Goal: Information Seeking & Learning: Check status

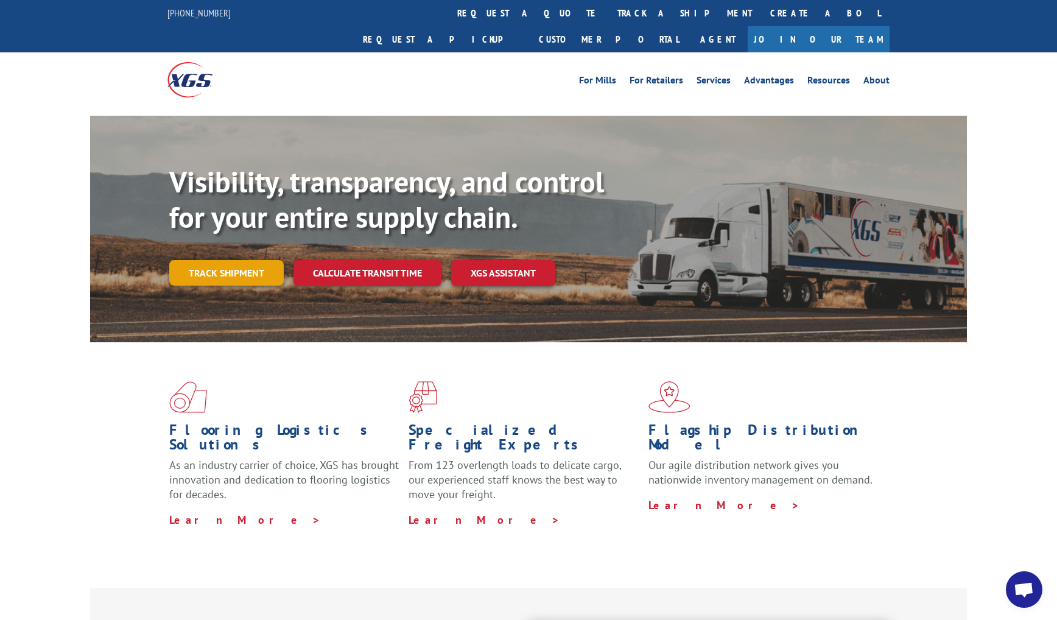
click at [226, 260] on link "Track shipment" at bounding box center [226, 273] width 114 height 26
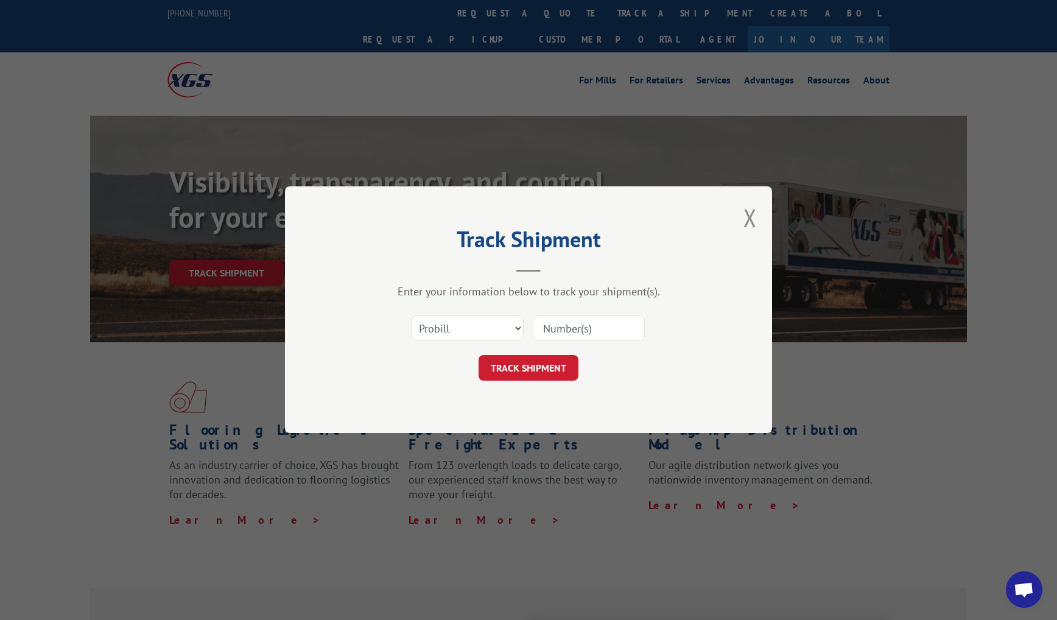
click at [566, 323] on input at bounding box center [589, 329] width 112 height 26
type input "17564193"
click at [528, 368] on button "TRACK SHIPMENT" at bounding box center [528, 368] width 100 height 26
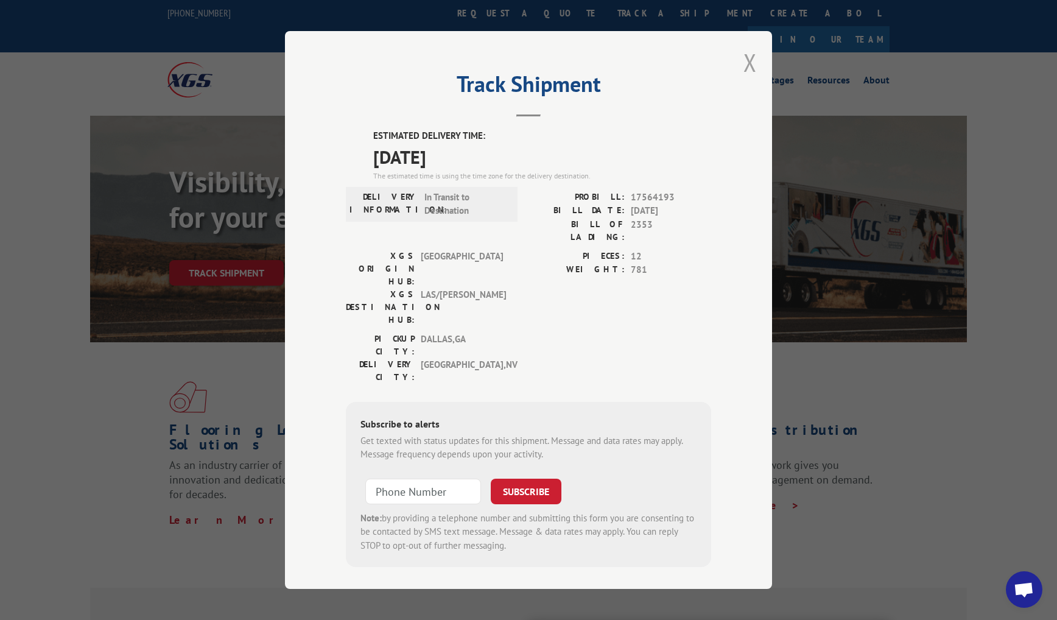
click at [752, 73] on button "Close modal" at bounding box center [749, 62] width 13 height 32
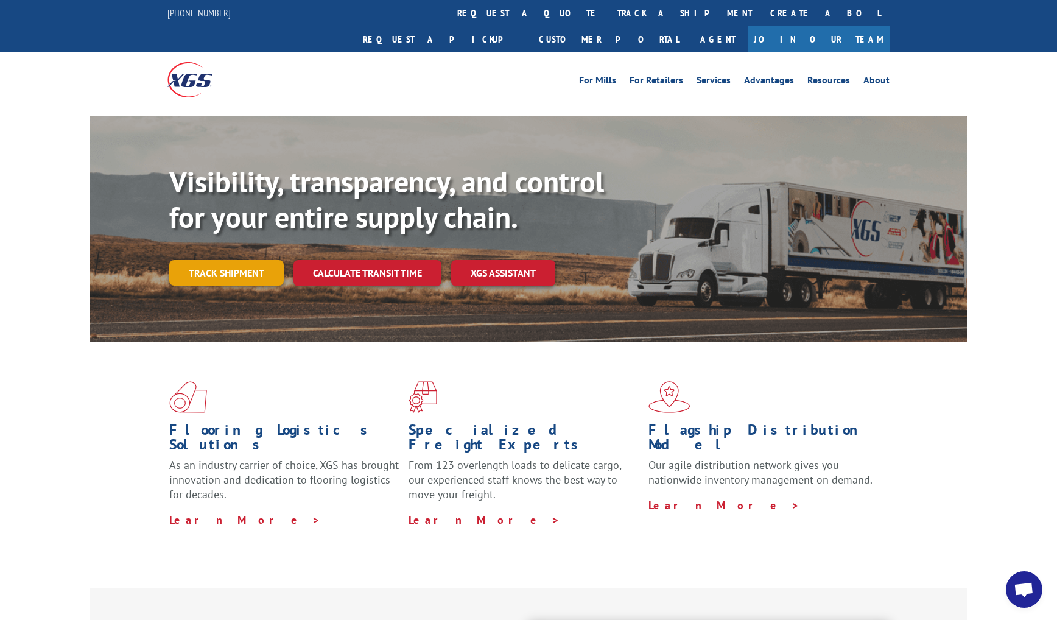
click at [240, 260] on link "Track shipment" at bounding box center [226, 273] width 114 height 26
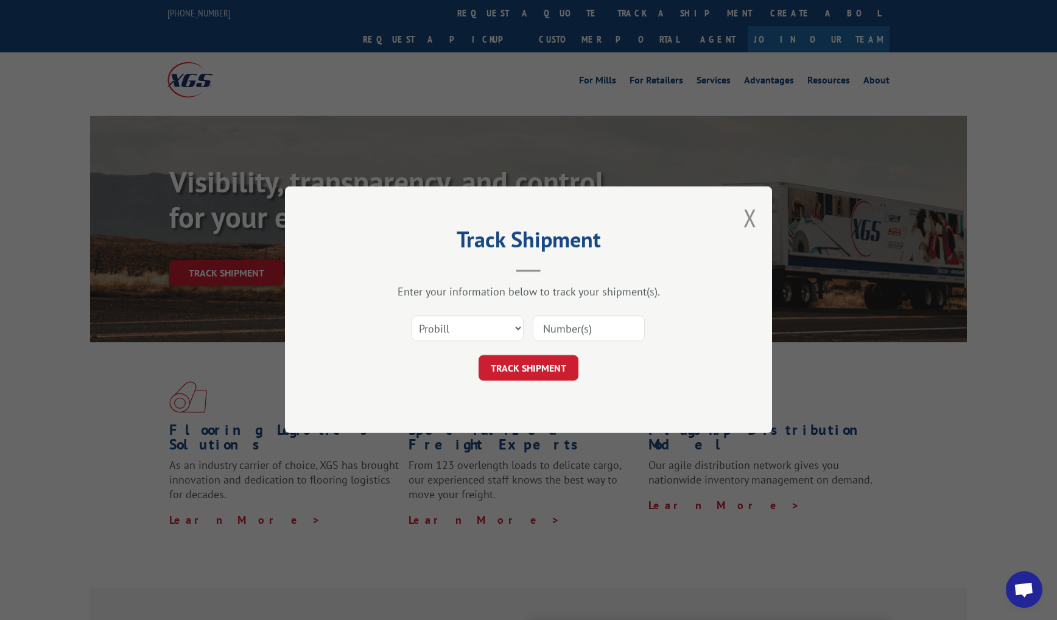
click at [586, 327] on input at bounding box center [589, 329] width 112 height 26
type input "17550345"
click at [528, 368] on button "TRACK SHIPMENT" at bounding box center [528, 368] width 100 height 26
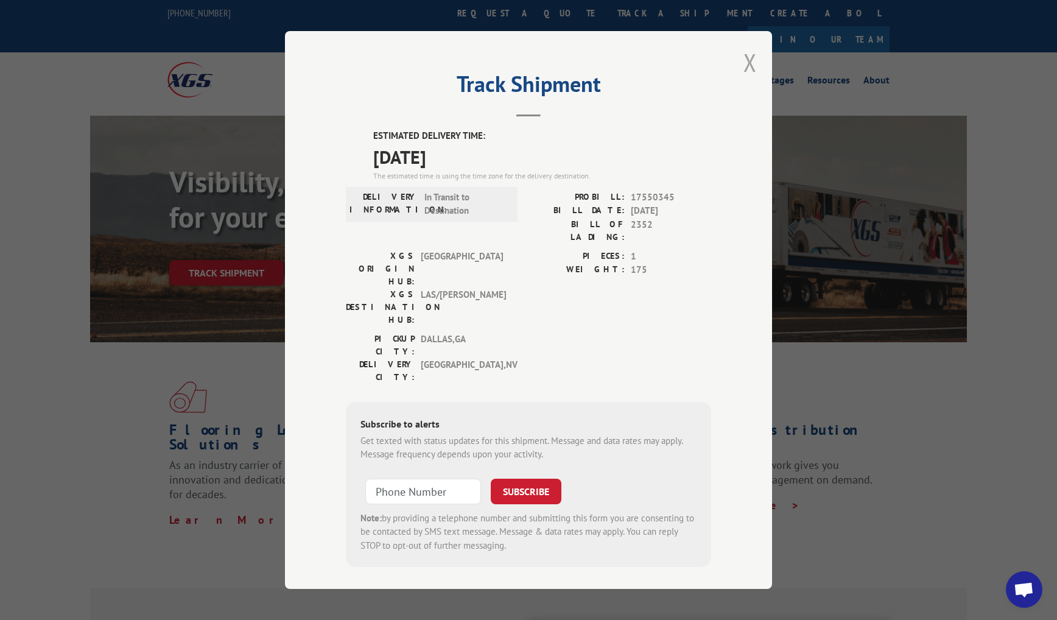
click at [752, 69] on button "Close modal" at bounding box center [749, 62] width 13 height 32
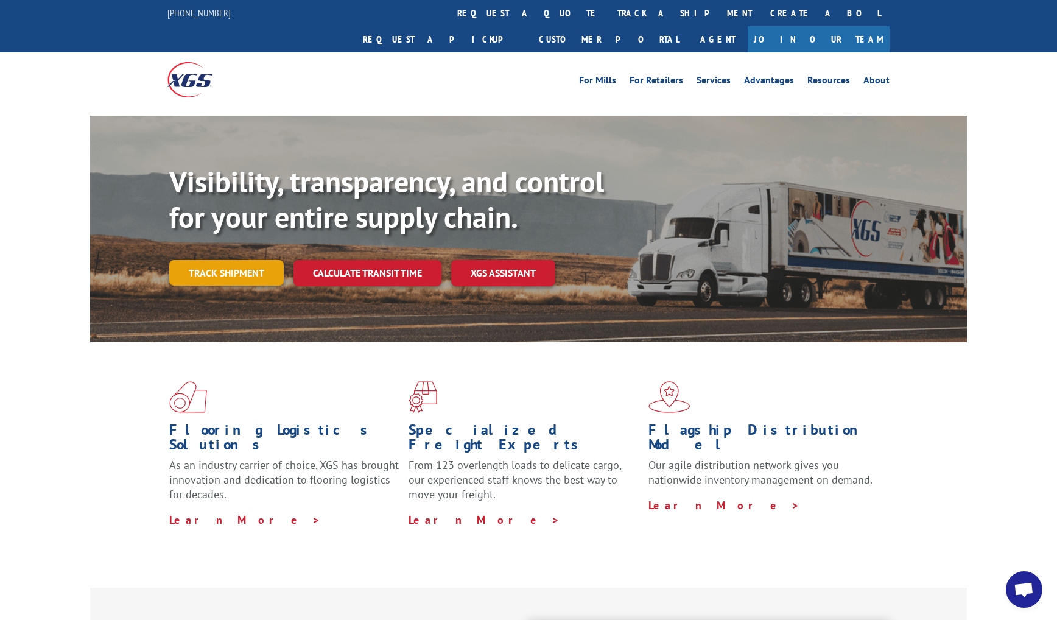
click at [203, 260] on link "Track shipment" at bounding box center [226, 273] width 114 height 26
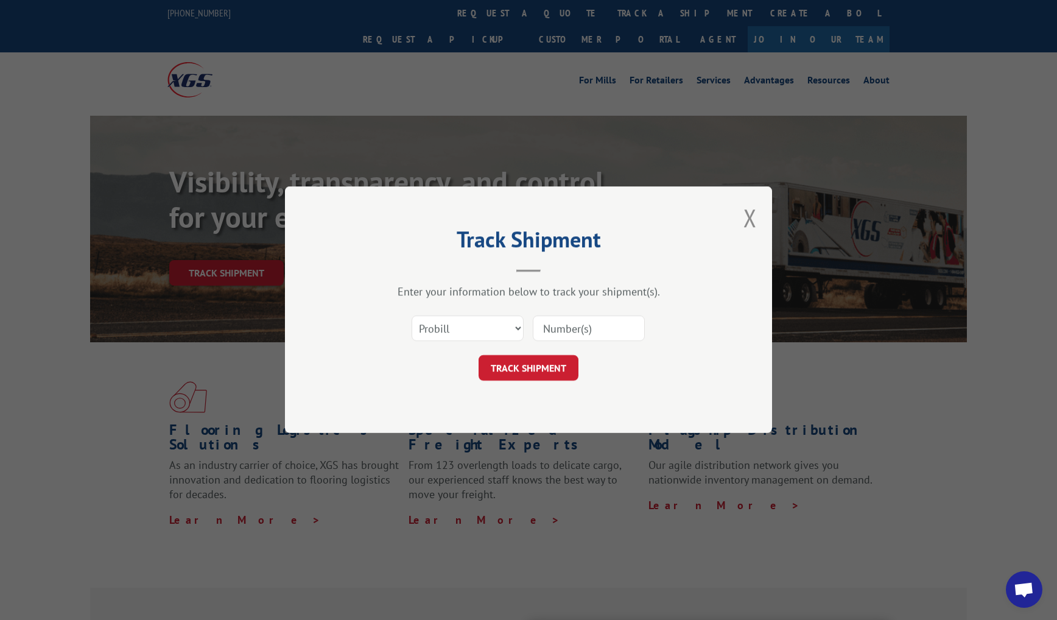
click at [567, 331] on input at bounding box center [589, 329] width 112 height 26
type input "17550347"
click at [528, 368] on button "TRACK SHIPMENT" at bounding box center [528, 368] width 100 height 26
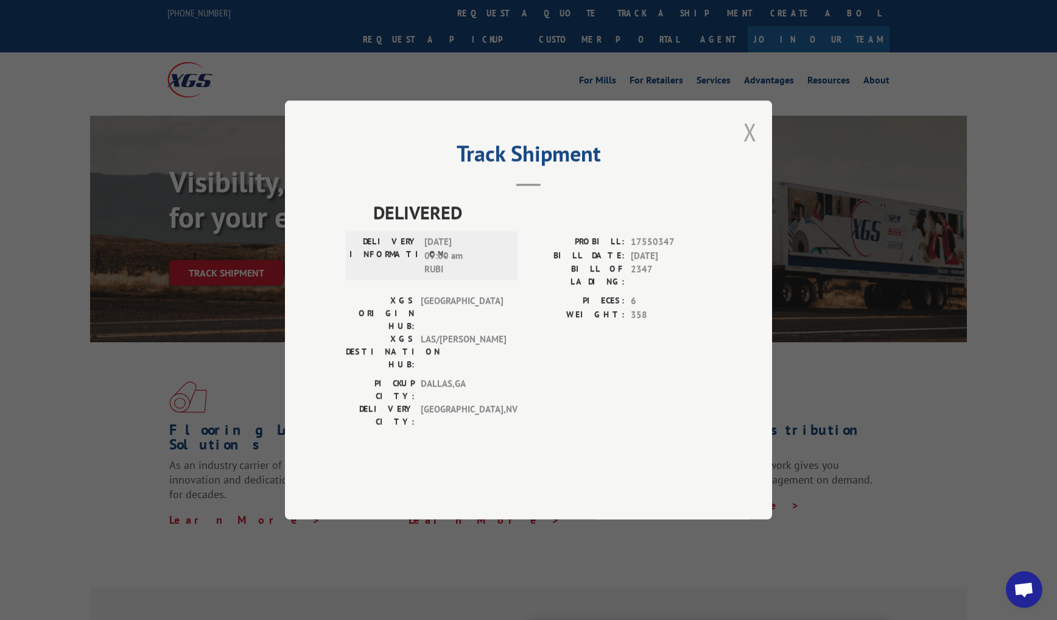
click at [749, 148] on button "Close modal" at bounding box center [749, 132] width 13 height 32
